Goal: Transaction & Acquisition: Book appointment/travel/reservation

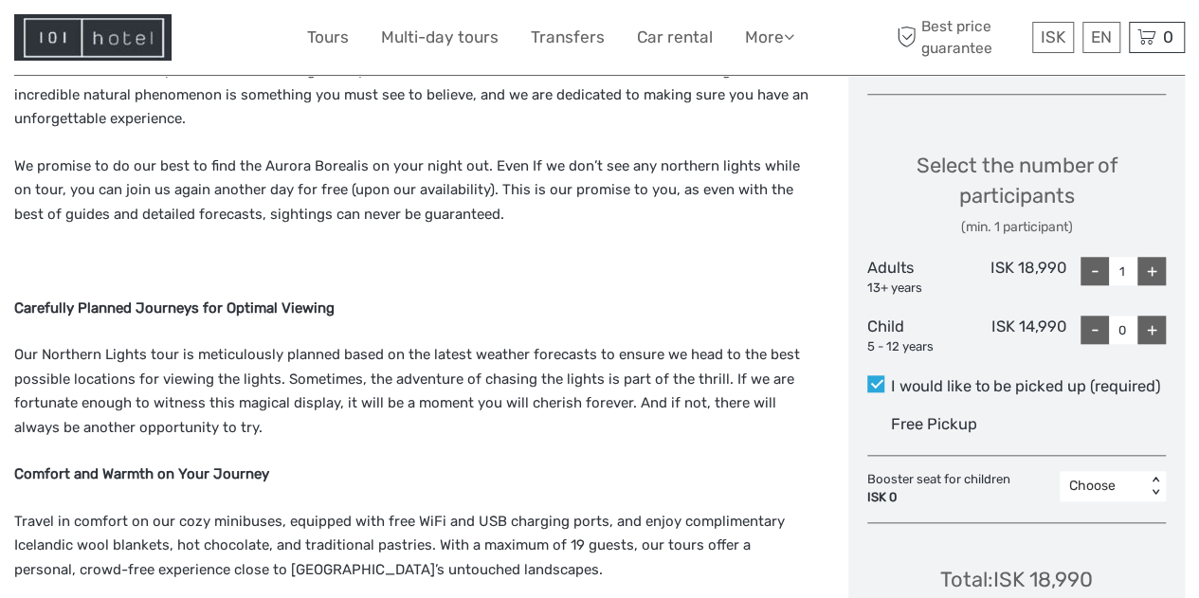
scroll to position [769, 0]
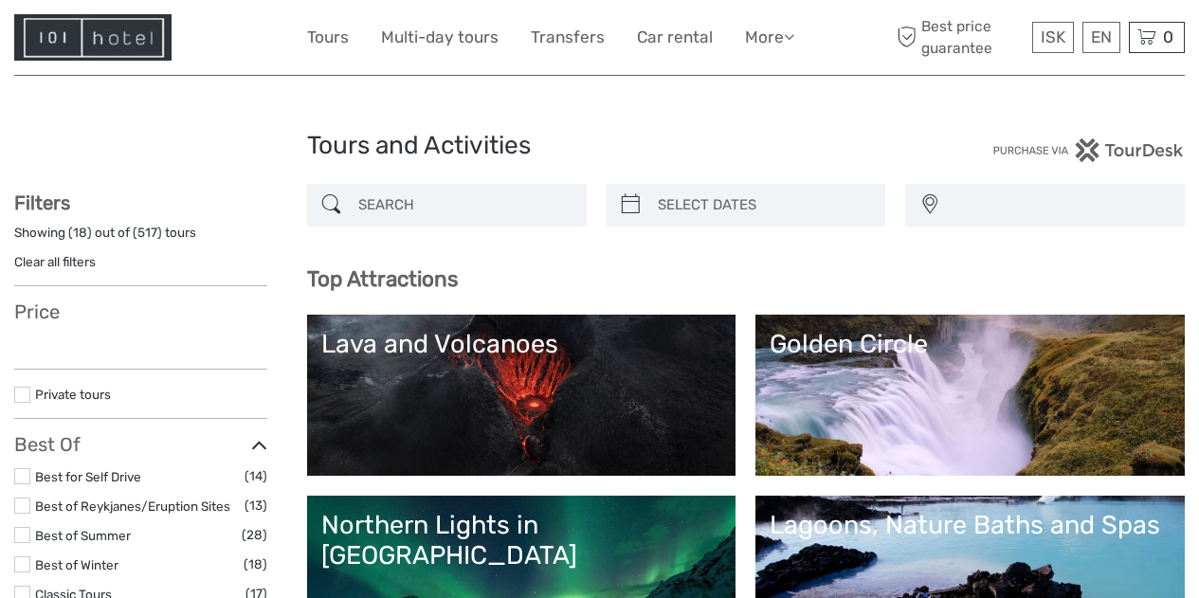
select select
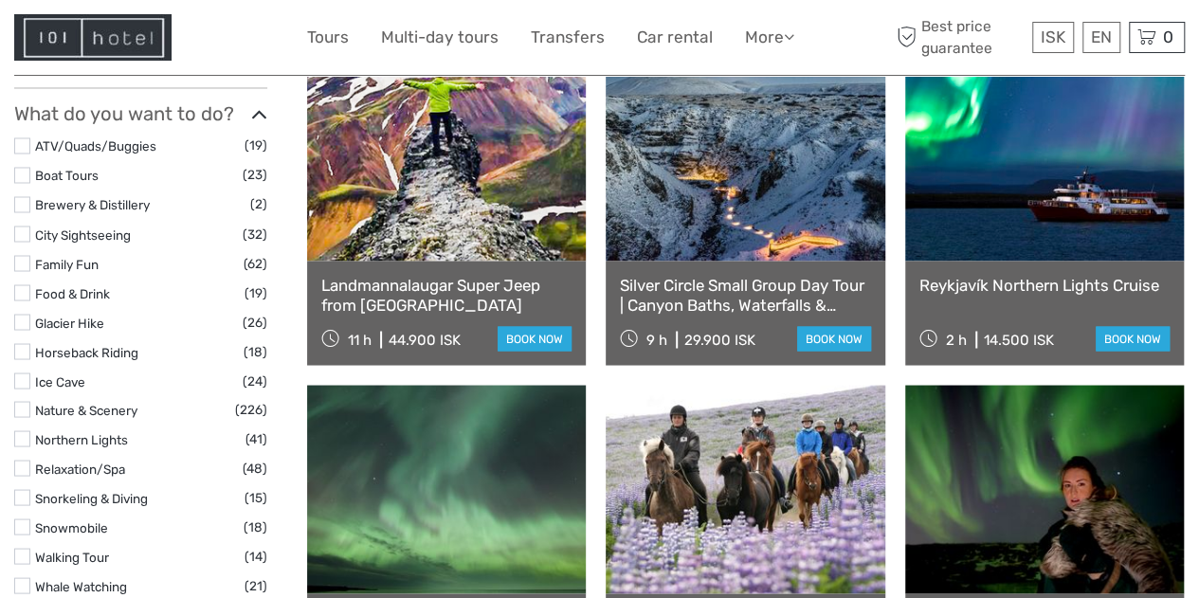
scroll to position [1592, 0]
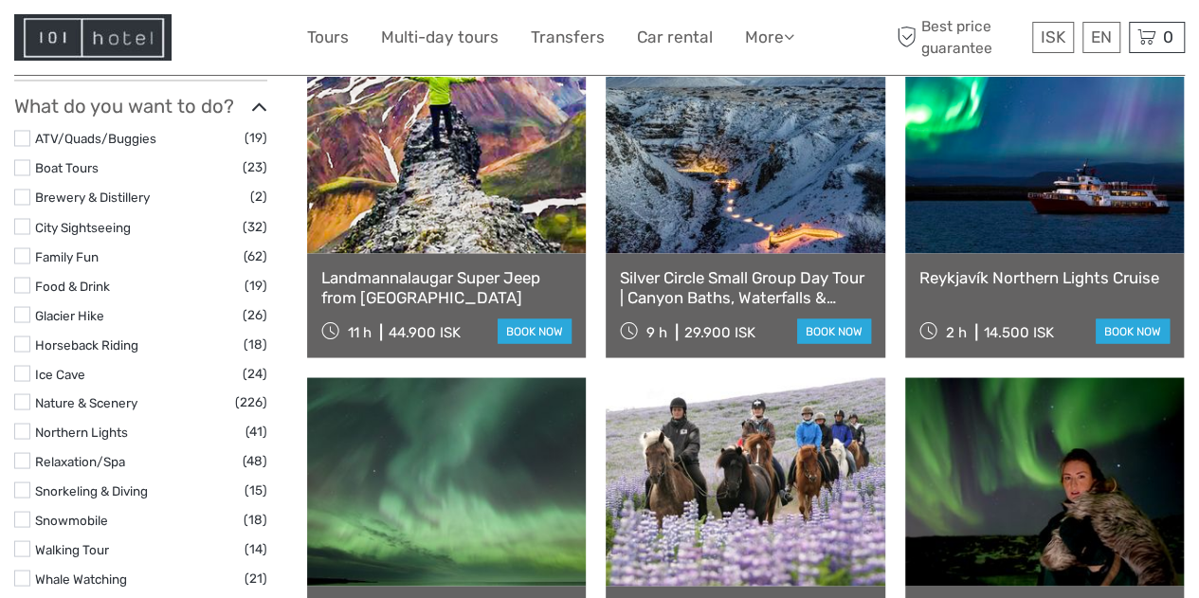
click at [21, 423] on label at bounding box center [22, 431] width 16 height 16
click at [0, 0] on input "checkbox" at bounding box center [0, 0] width 0 height 0
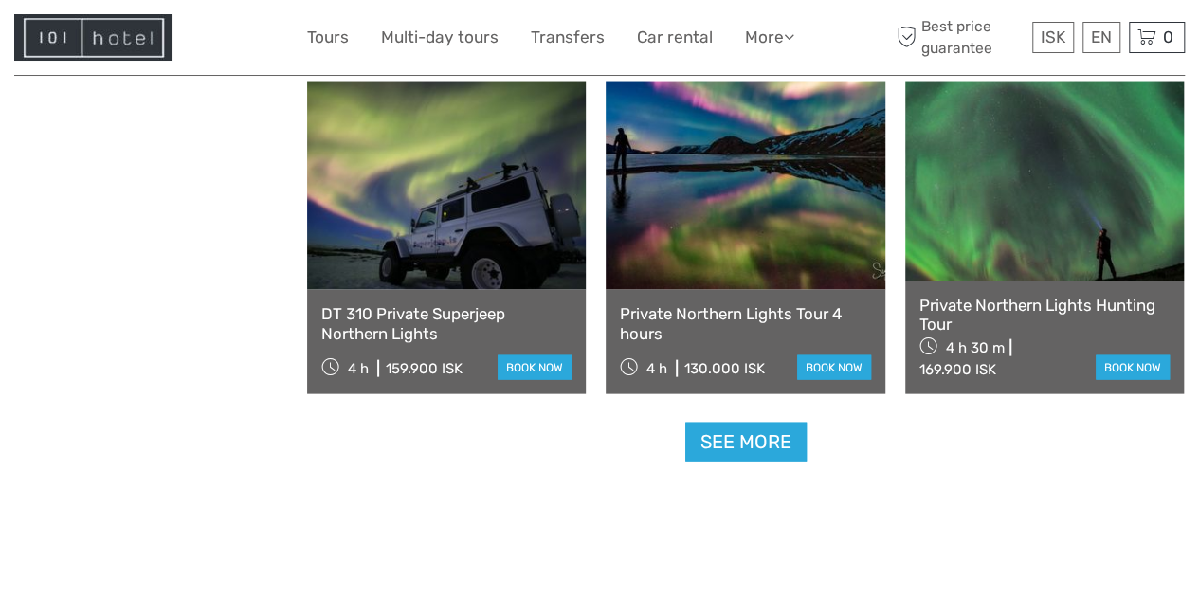
scroll to position [1891, 0]
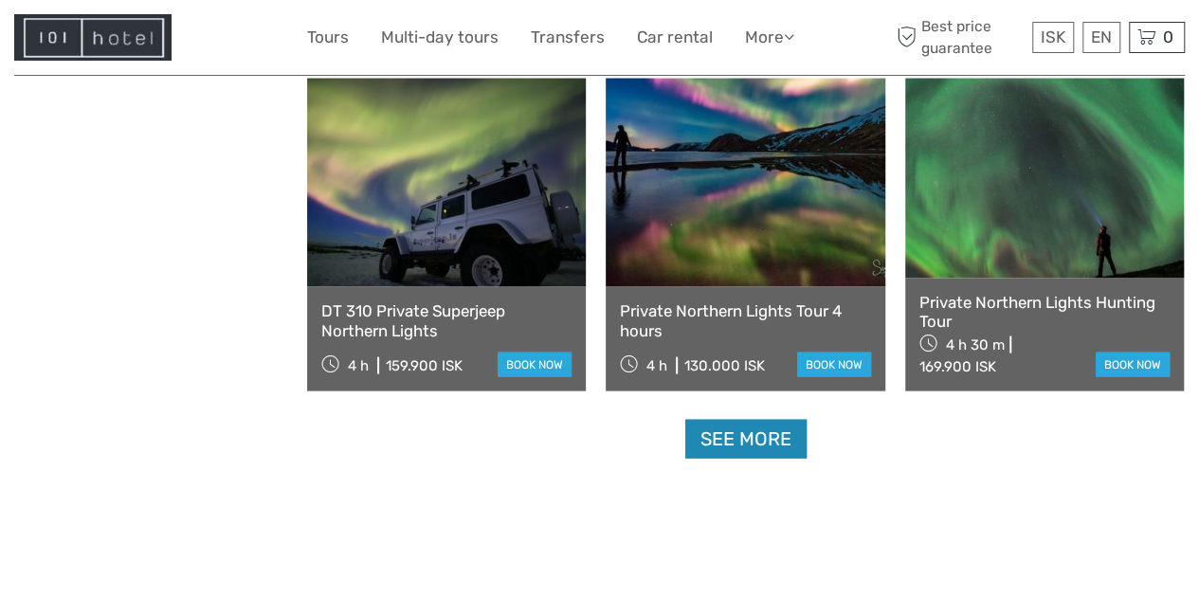
click at [766, 442] on link "See more" at bounding box center [745, 439] width 121 height 39
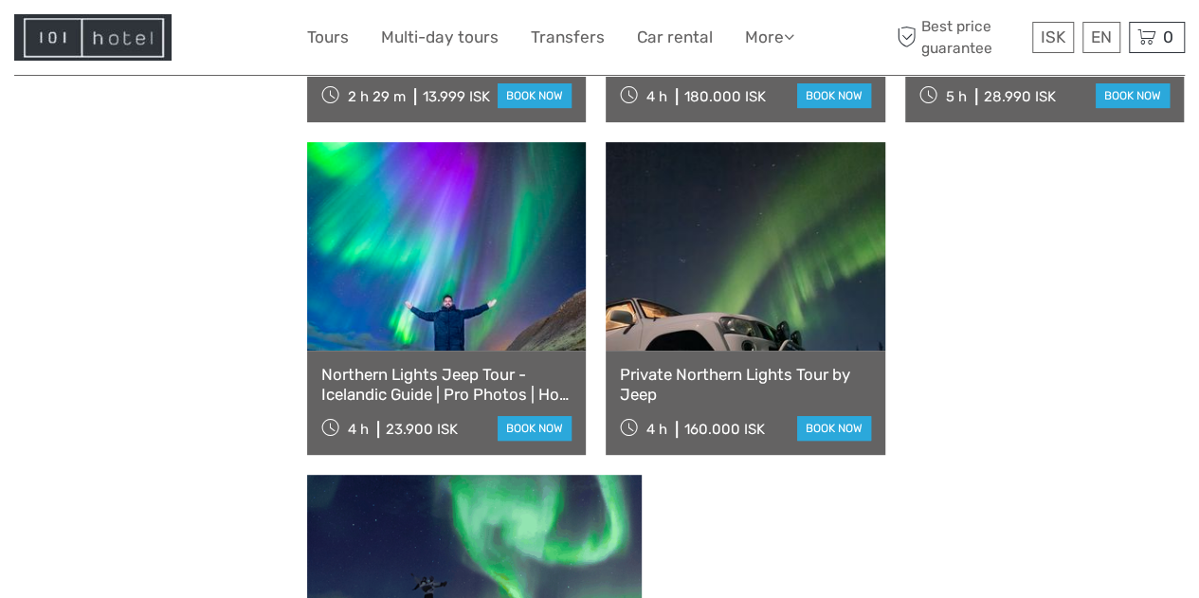
scroll to position [3825, 0]
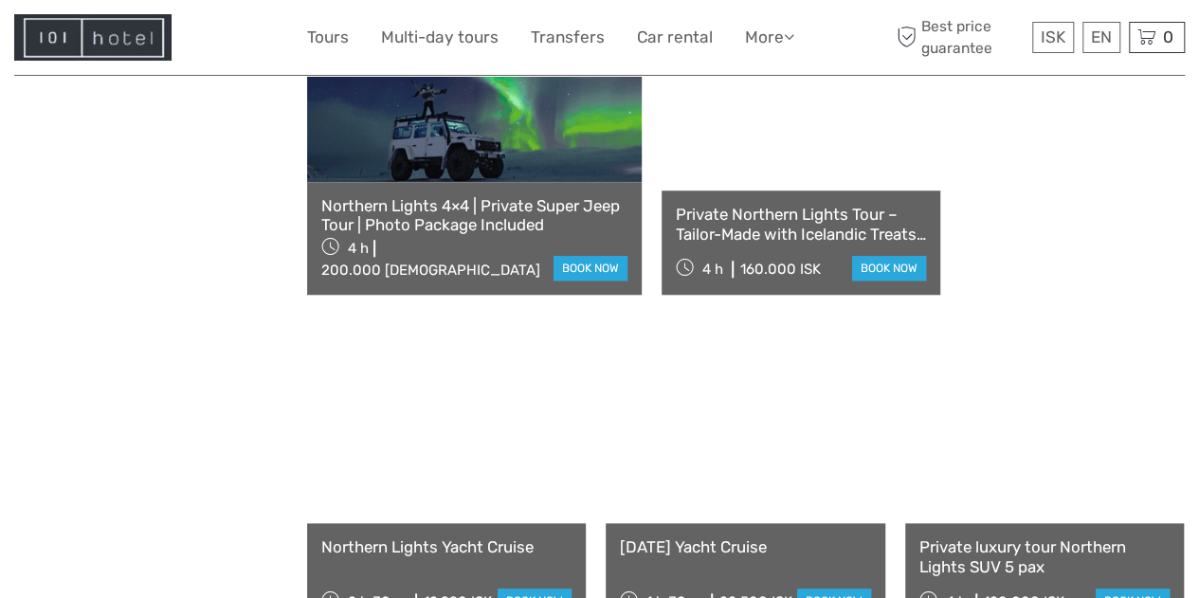
scroll to position [4310, 0]
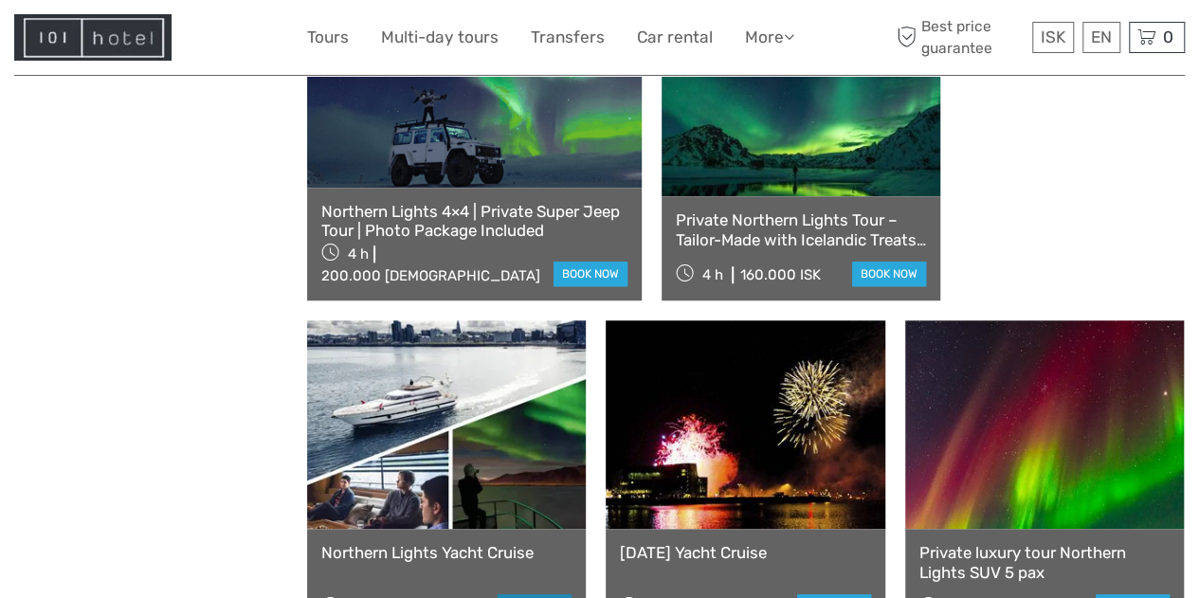
click at [571, 594] on link "book now" at bounding box center [535, 606] width 74 height 25
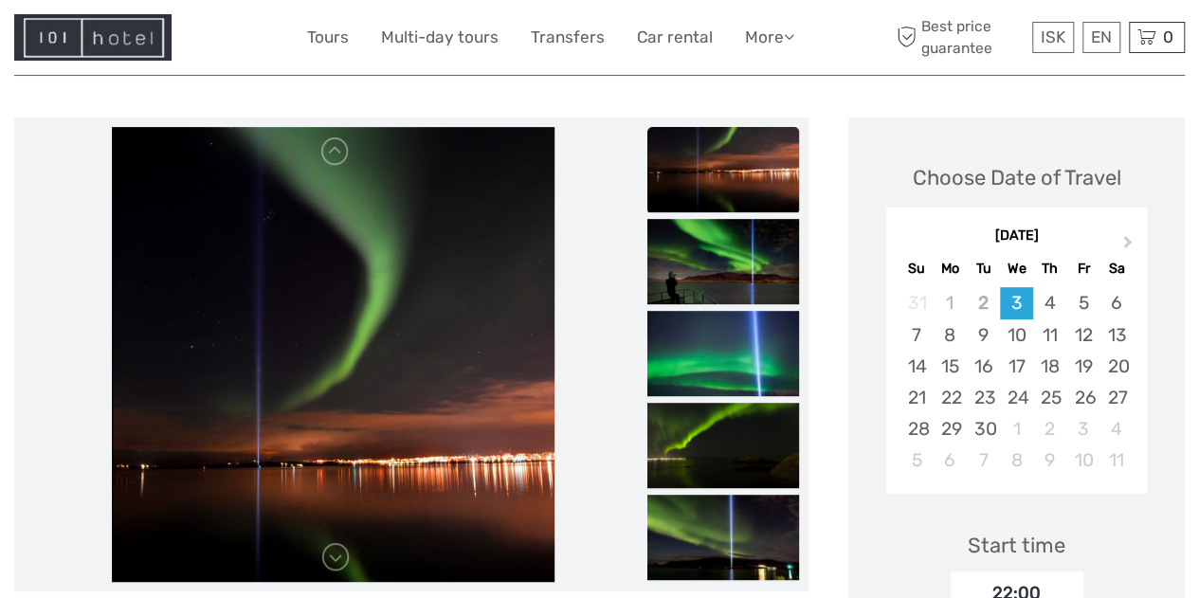
scroll to position [197, 0]
click at [1079, 364] on div "19" at bounding box center [1082, 366] width 33 height 31
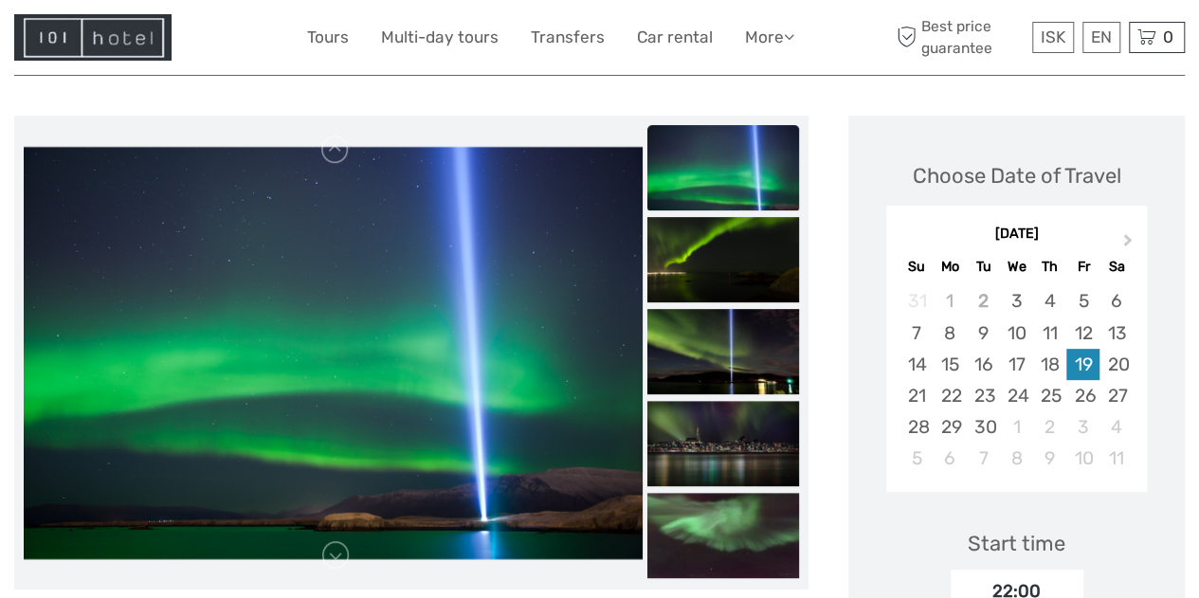
scroll to position [196, 0]
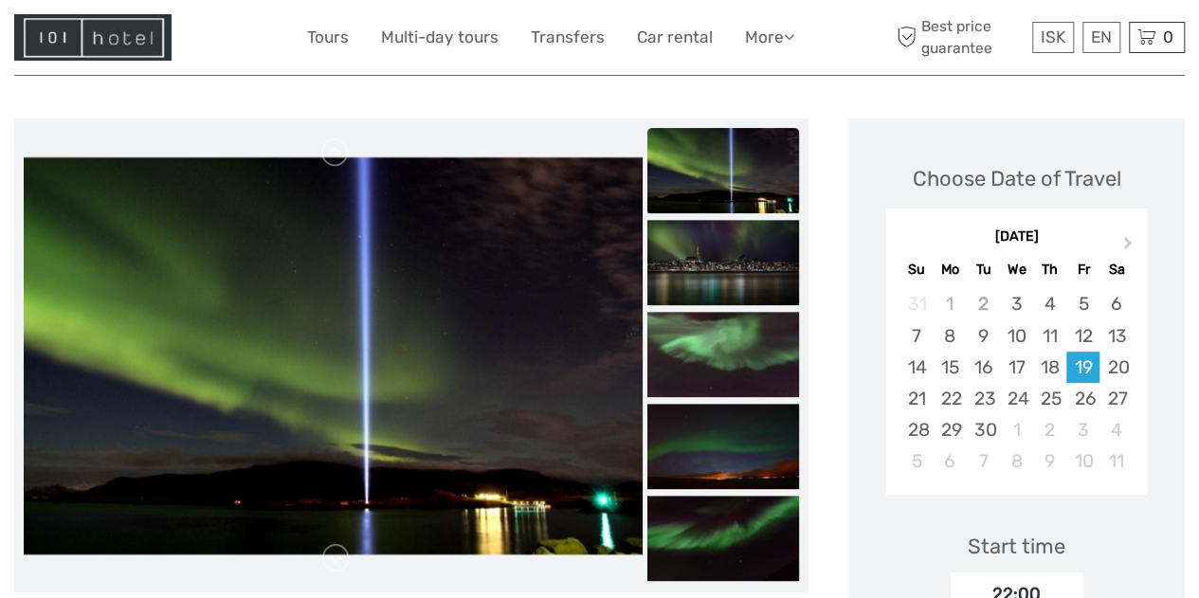
drag, startPoint x: 1079, startPoint y: 364, endPoint x: 21, endPoint y: 413, distance: 1058.8
click at [21, 413] on div at bounding box center [411, 355] width 794 height 474
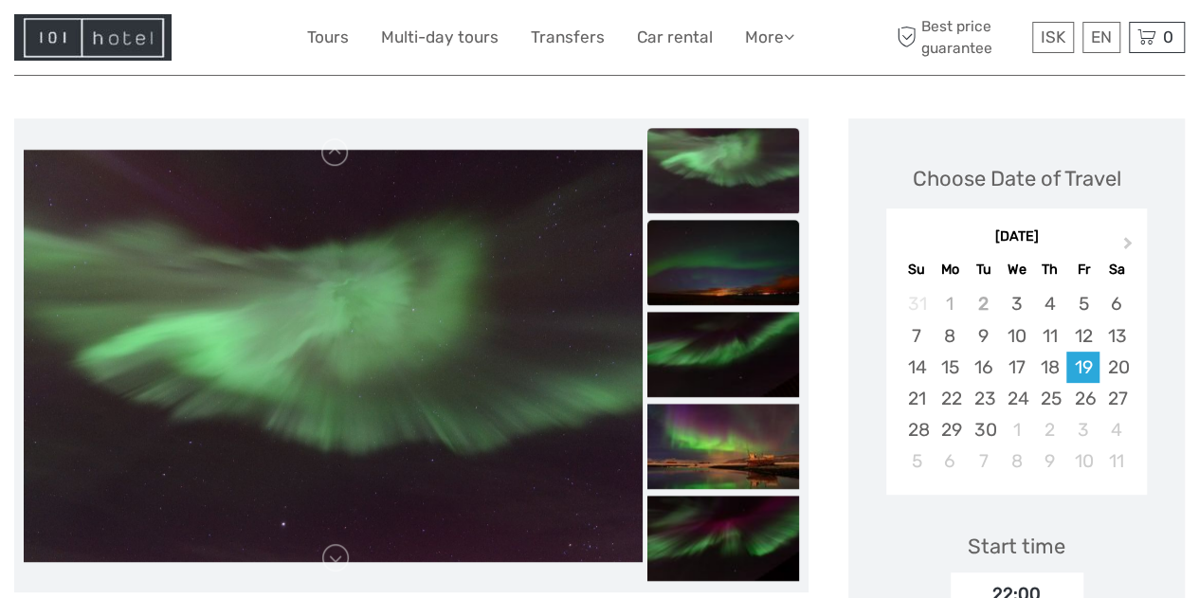
click at [756, 279] on img at bounding box center [723, 262] width 152 height 85
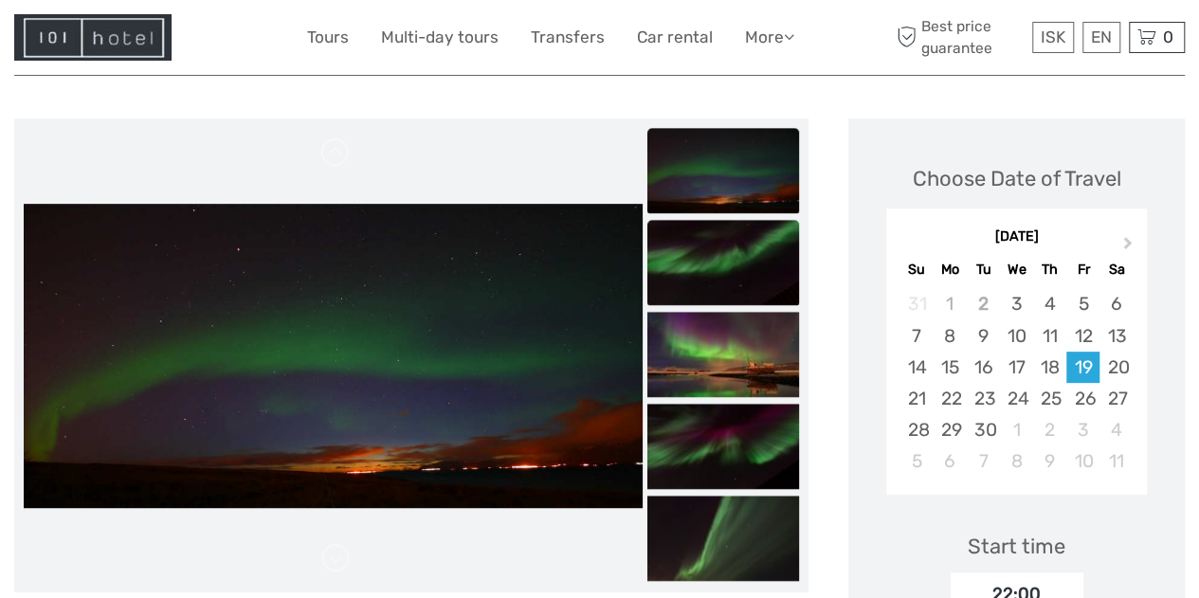
click at [754, 275] on img at bounding box center [723, 262] width 152 height 85
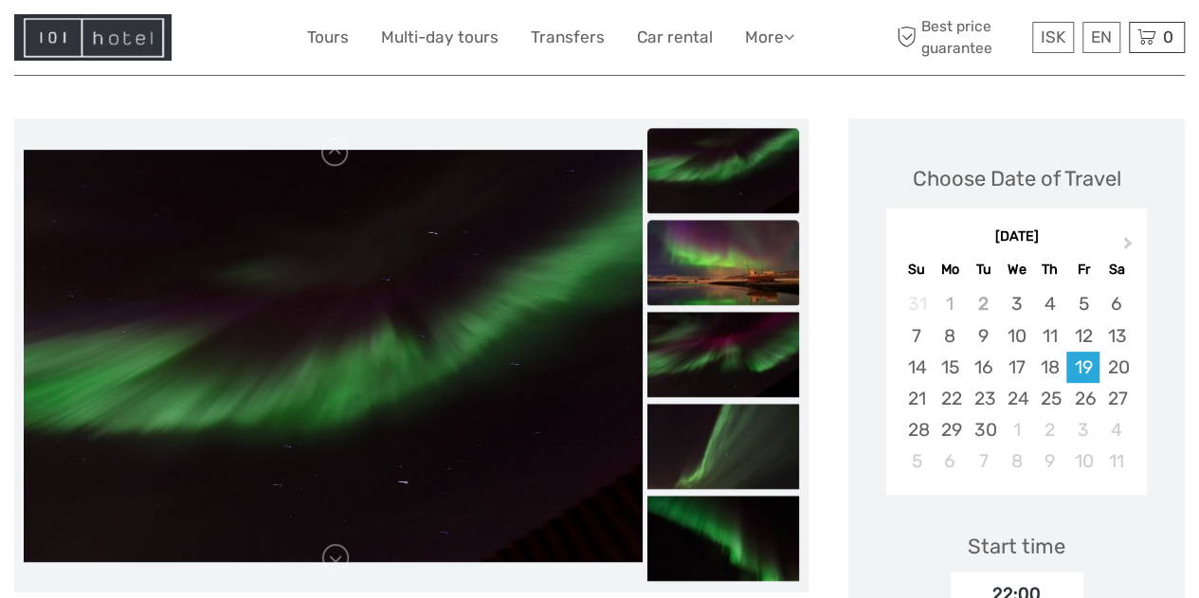
click at [756, 278] on img at bounding box center [723, 262] width 152 height 85
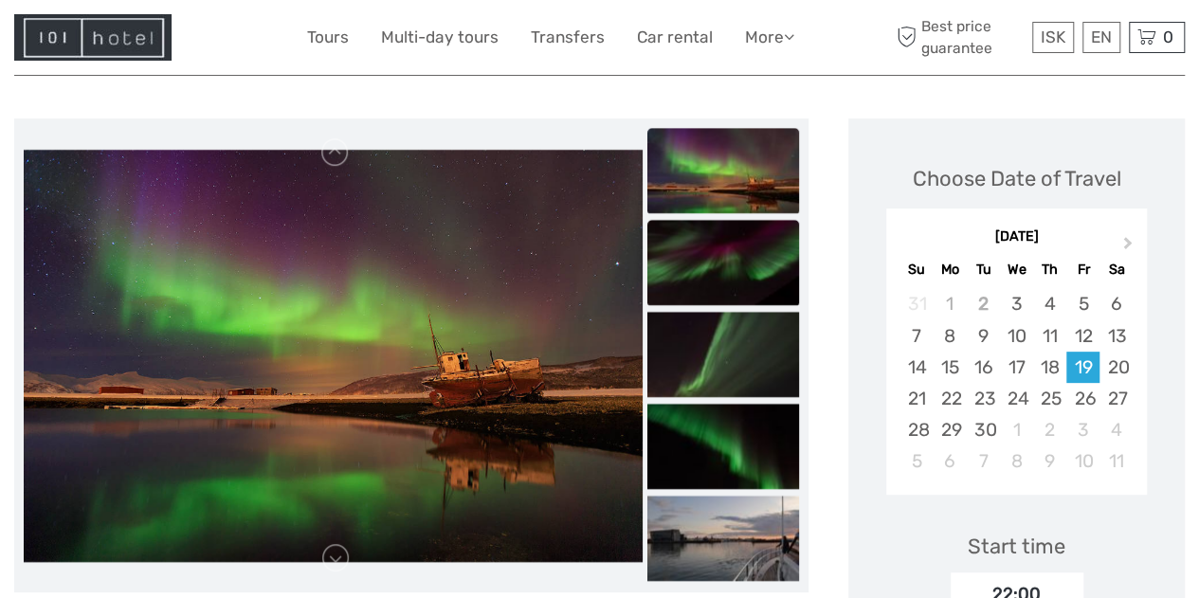
click at [751, 267] on img at bounding box center [723, 262] width 152 height 85
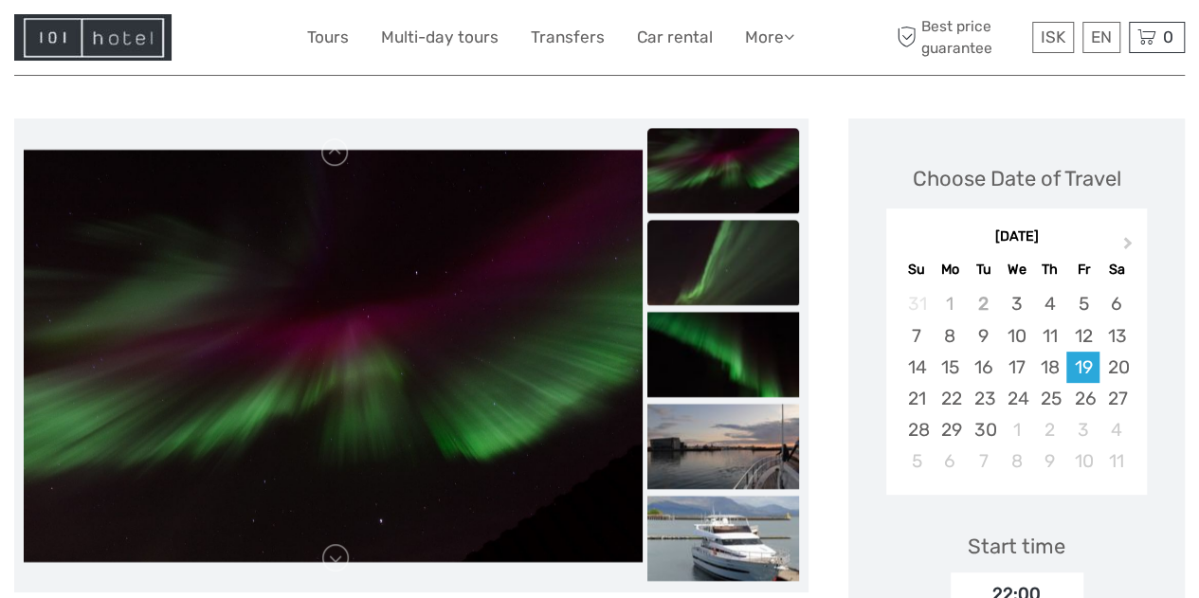
click at [753, 267] on img at bounding box center [723, 262] width 152 height 85
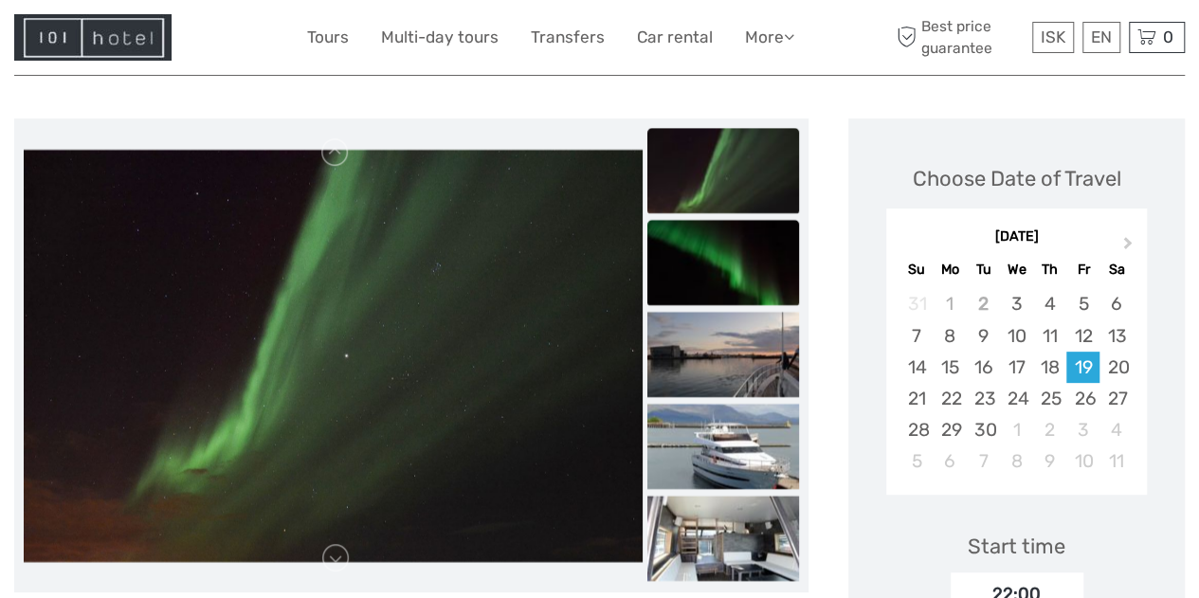
click at [753, 262] on img at bounding box center [723, 262] width 152 height 85
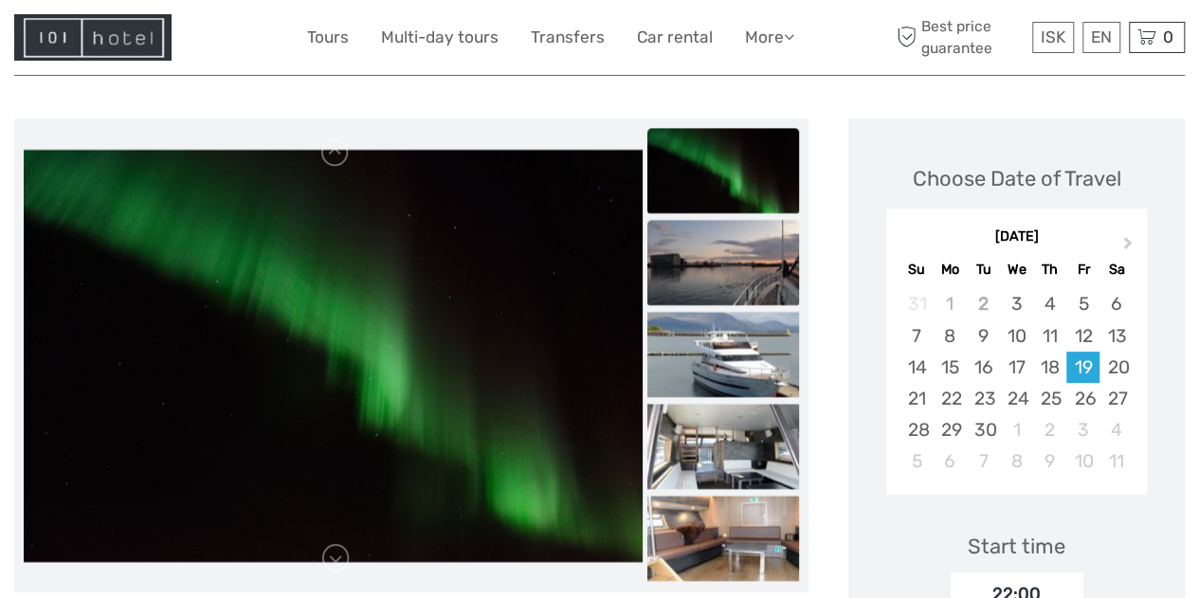
click at [752, 263] on img at bounding box center [723, 262] width 152 height 85
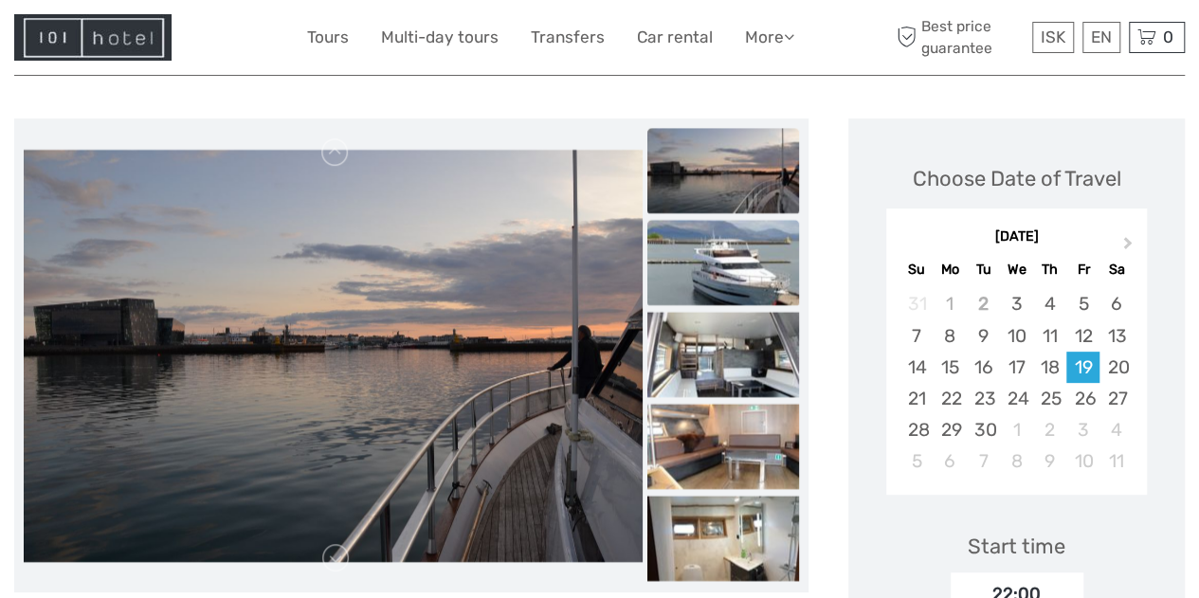
click at [754, 265] on img at bounding box center [723, 262] width 152 height 85
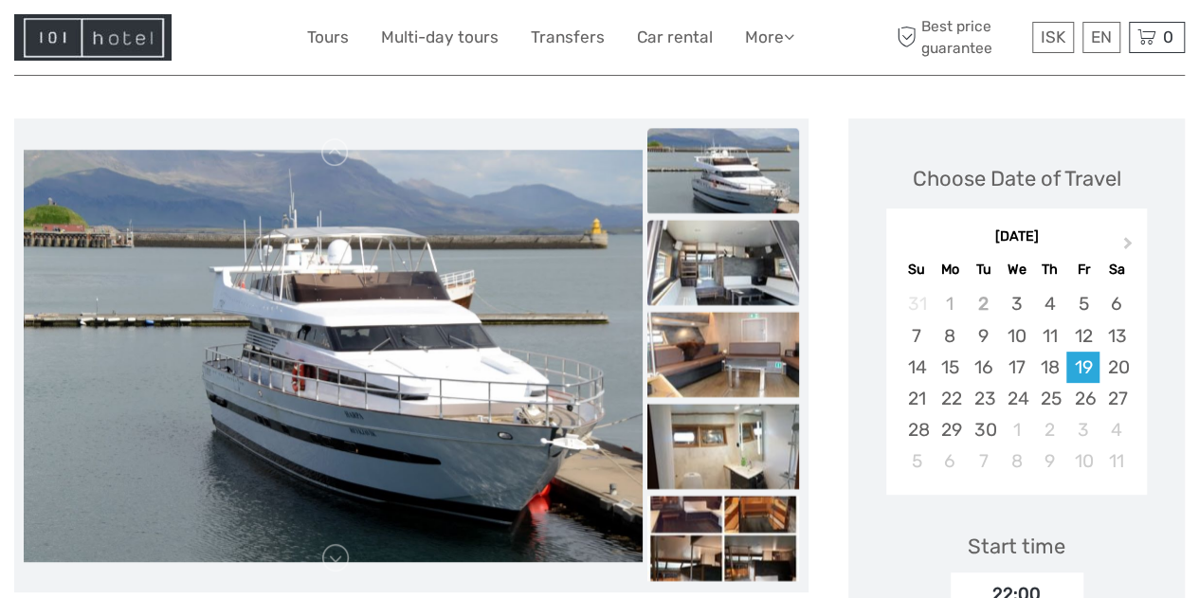
click at [753, 260] on img at bounding box center [723, 262] width 152 height 85
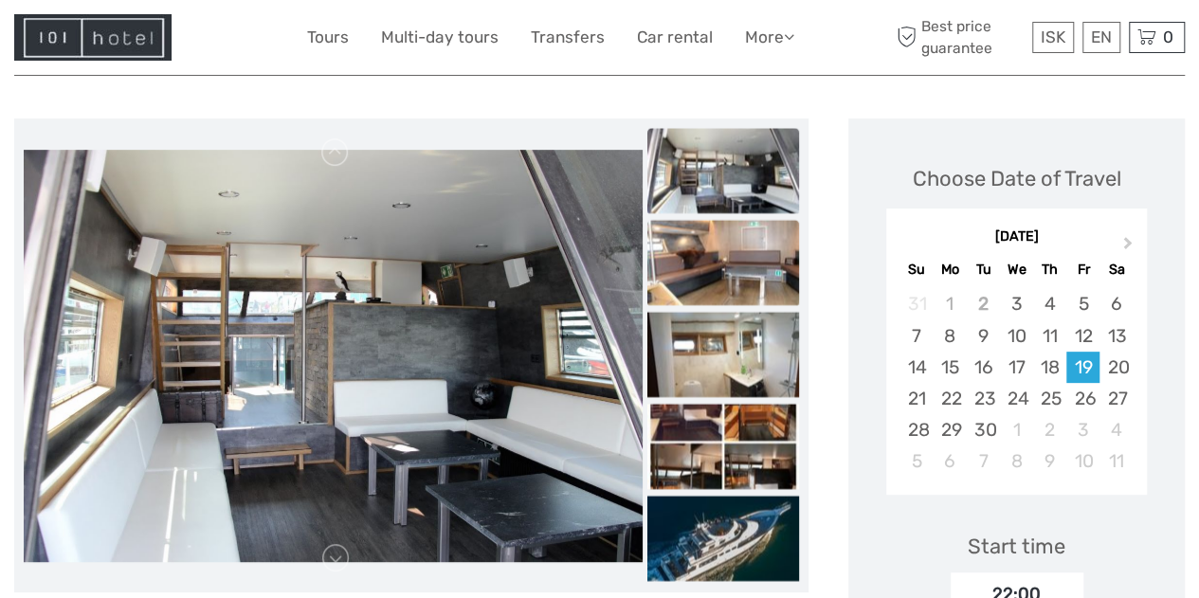
click at [751, 256] on img at bounding box center [723, 262] width 152 height 85
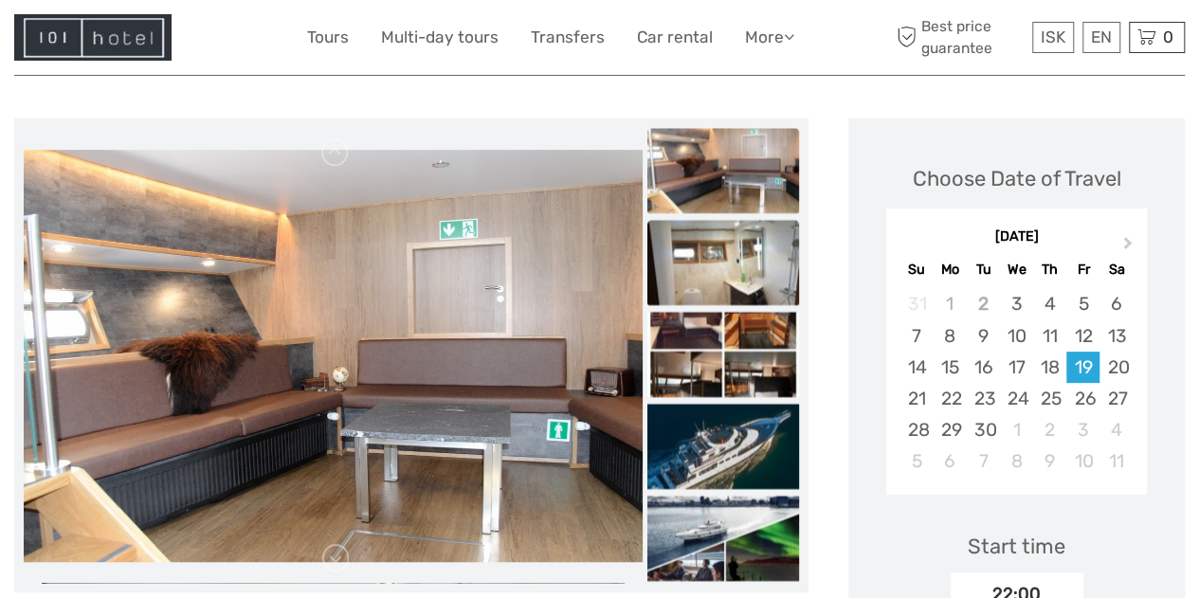
click at [746, 260] on img at bounding box center [723, 262] width 152 height 85
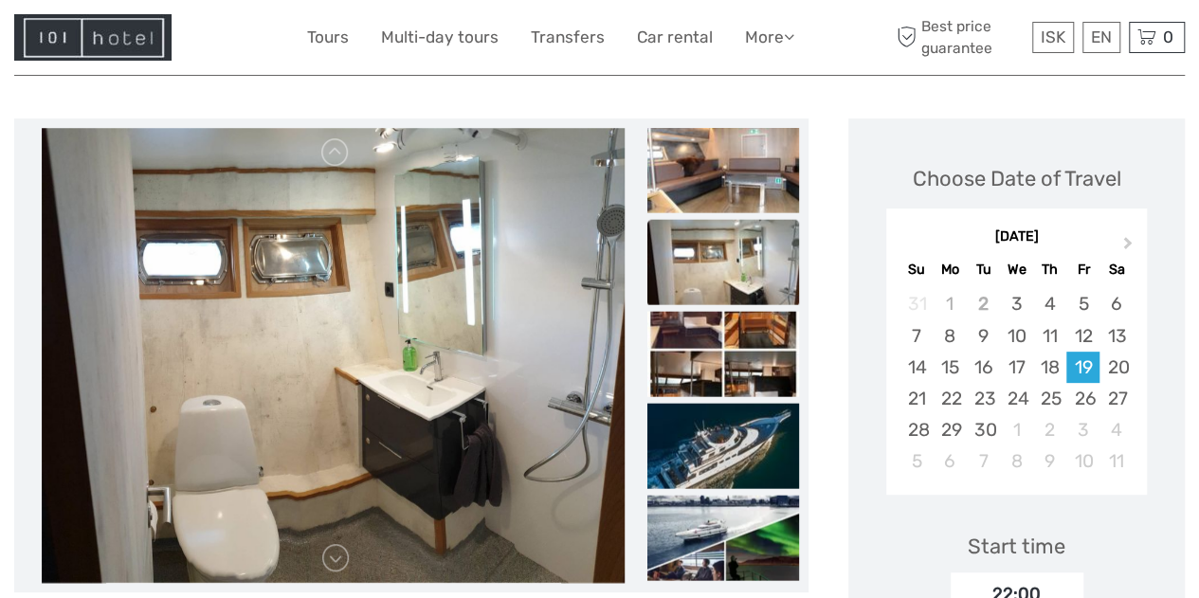
click at [745, 262] on img at bounding box center [723, 262] width 152 height 85
